Goal: Find specific page/section: Find specific page/section

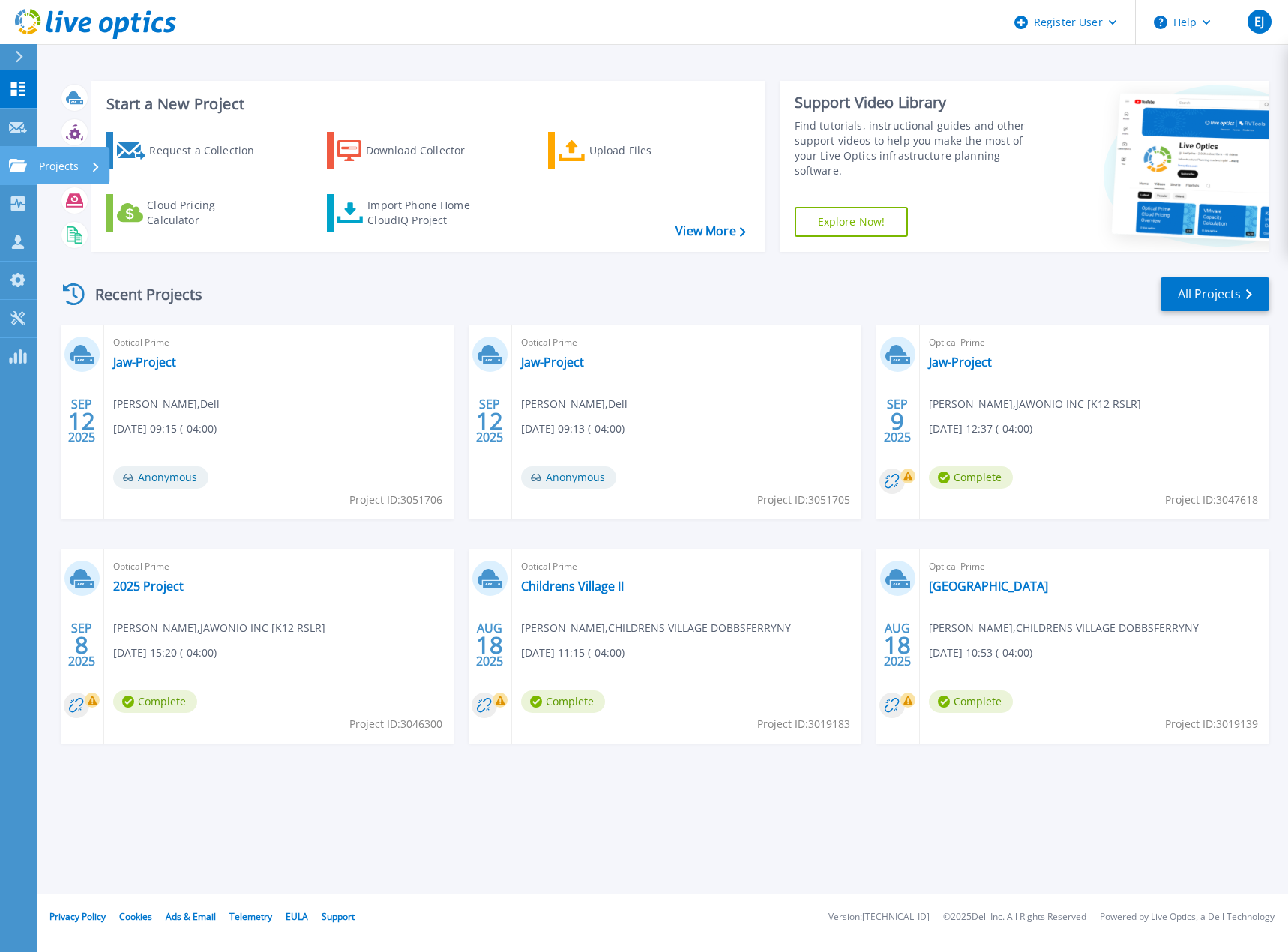
click at [17, 167] on icon at bounding box center [17, 165] width 18 height 13
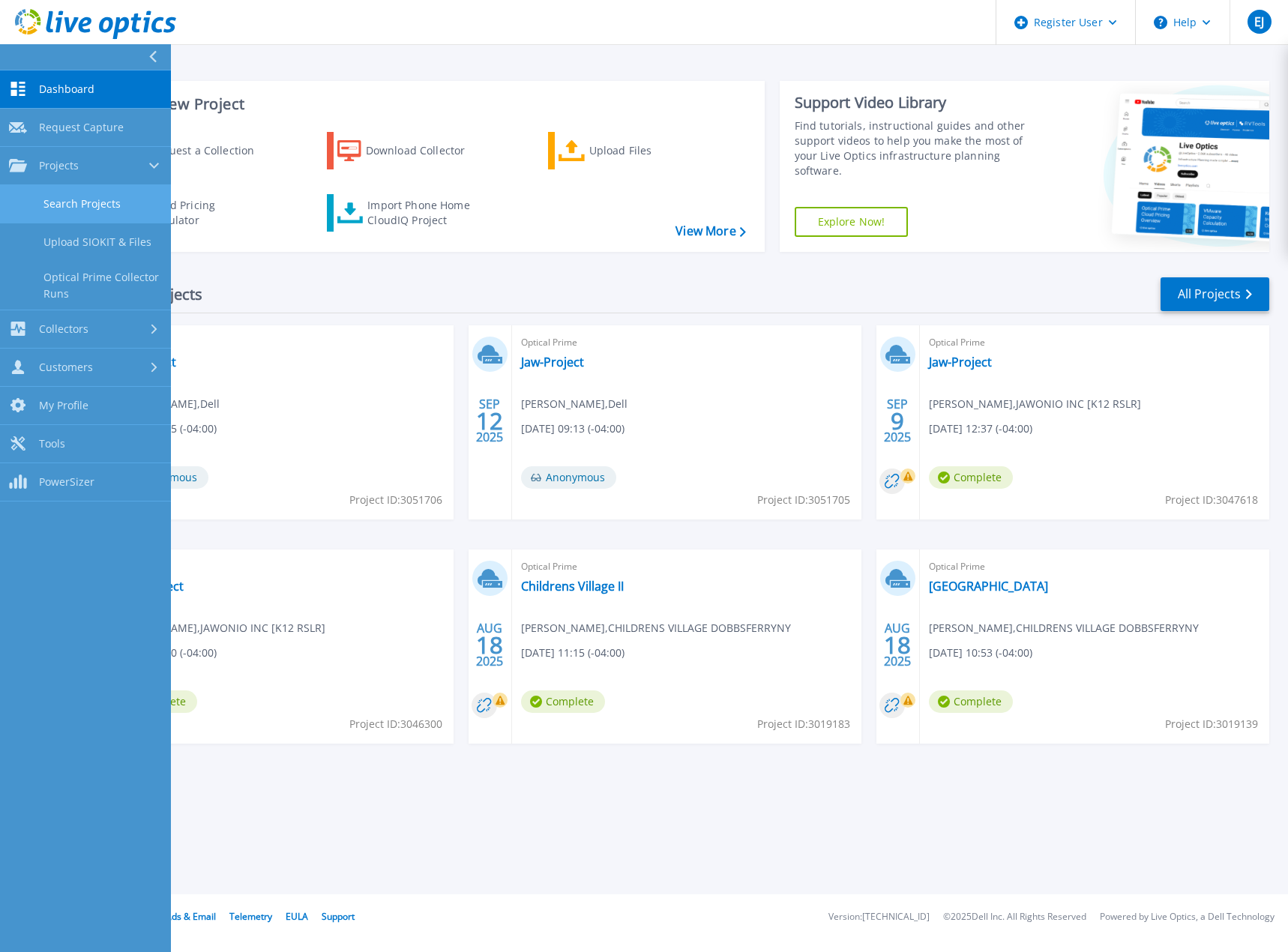
click at [76, 214] on link "Search Projects" at bounding box center [85, 204] width 171 height 38
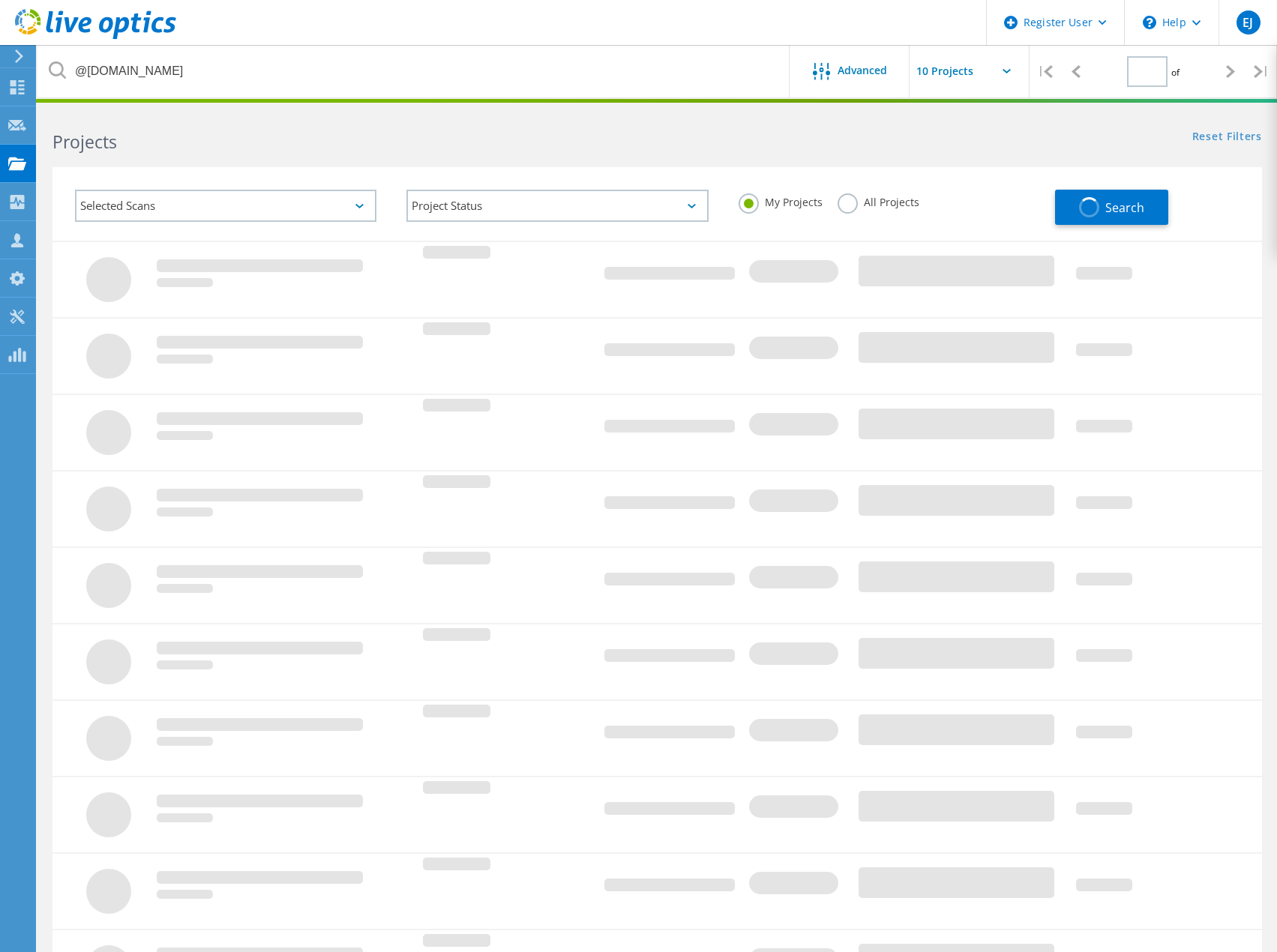
type input "1"
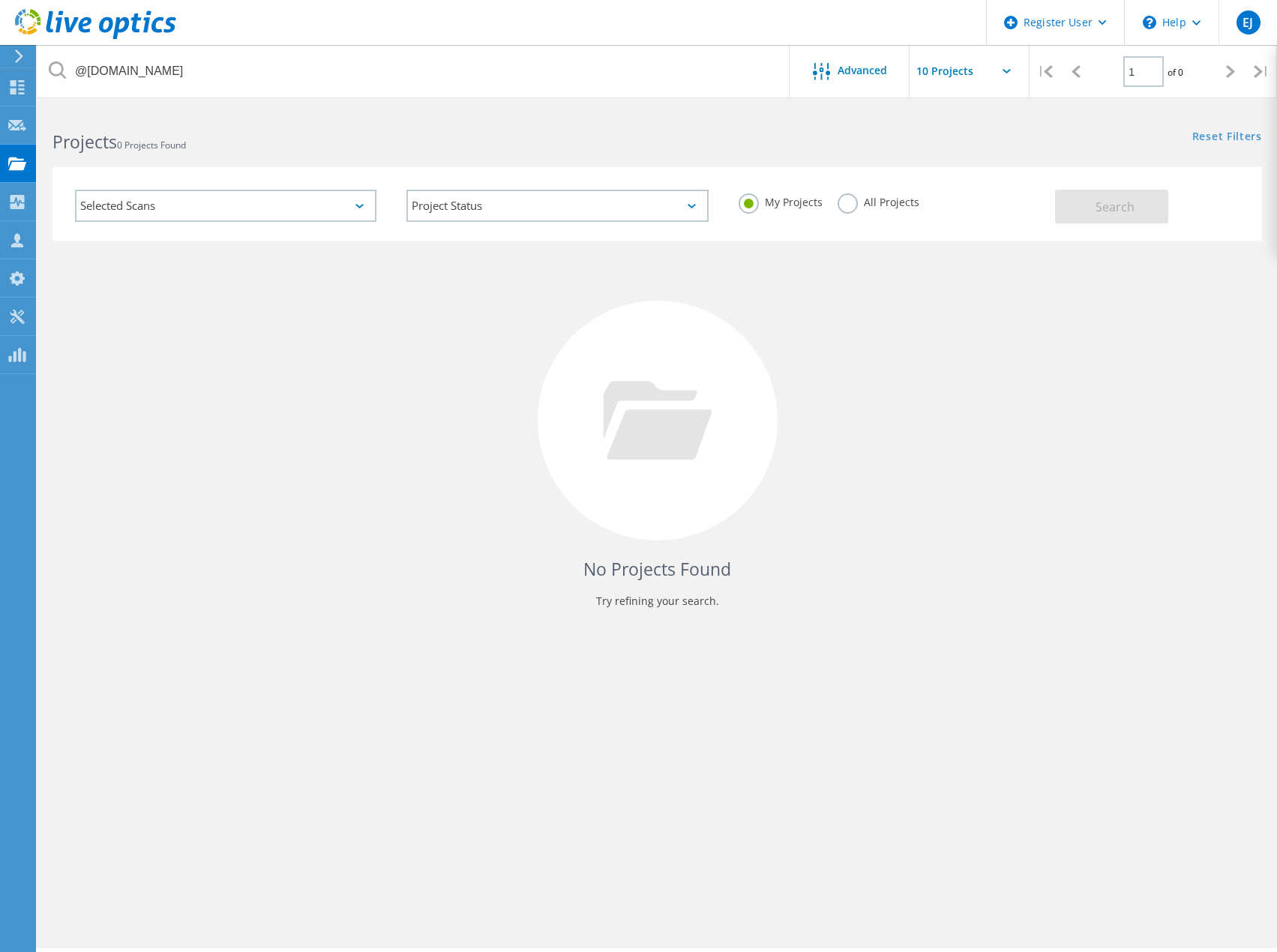
click at [847, 202] on label "All Projects" at bounding box center [879, 201] width 82 height 14
click at [0, 0] on input "All Projects" at bounding box center [0, 0] width 0 height 0
click at [1130, 218] on button "Search" at bounding box center [1111, 206] width 113 height 34
